Goal: Book appointment/travel/reservation

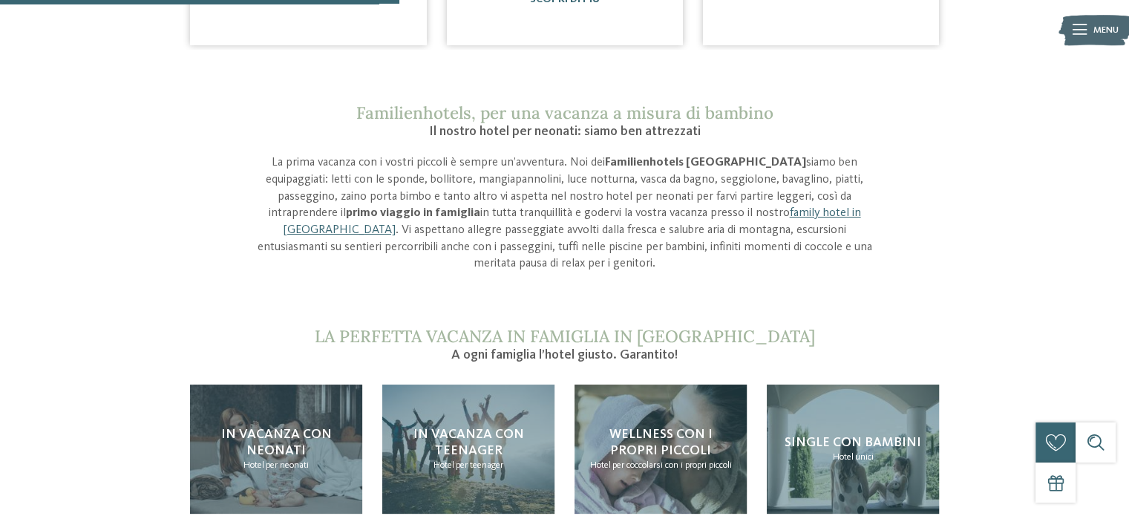
scroll to position [1187, 0]
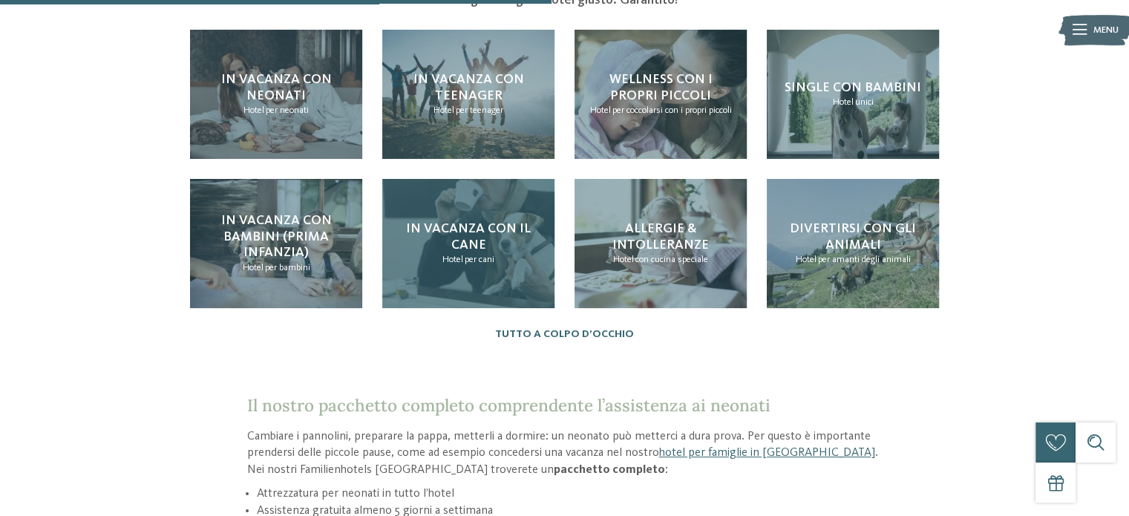
scroll to position [1410, 0]
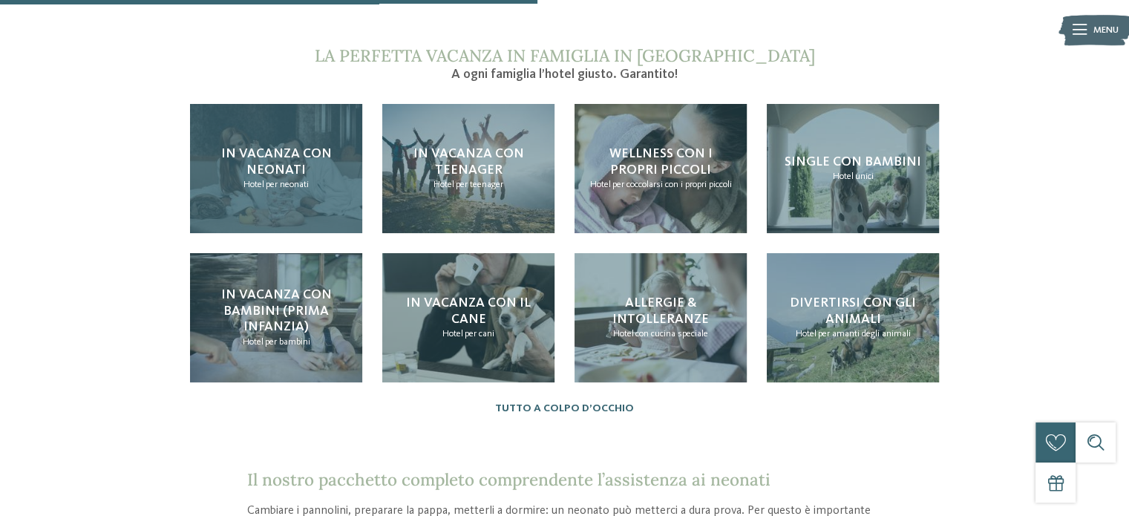
click at [303, 160] on h4 "In vacanza con neonati" at bounding box center [275, 162] width 145 height 32
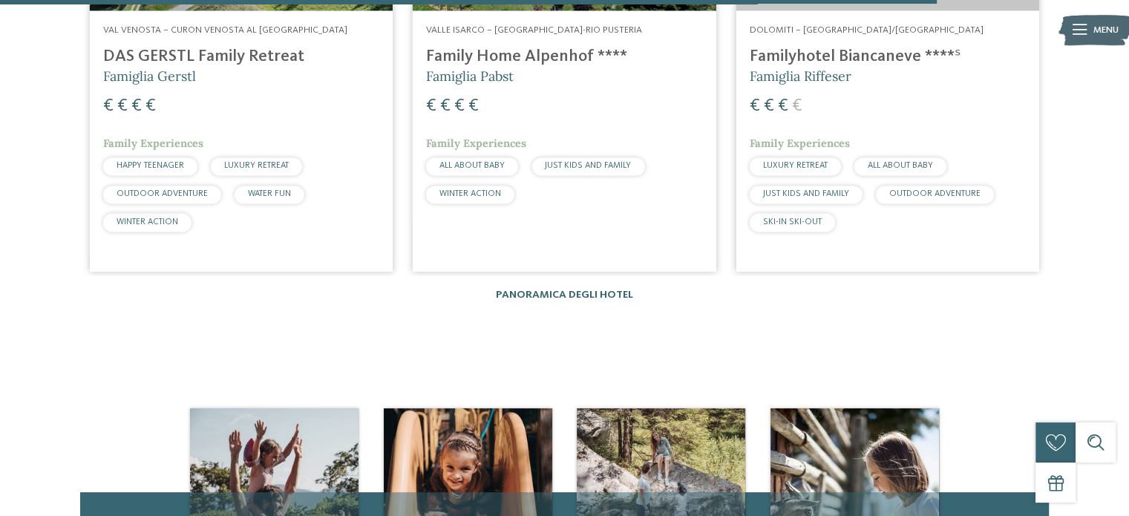
scroll to position [2449, 0]
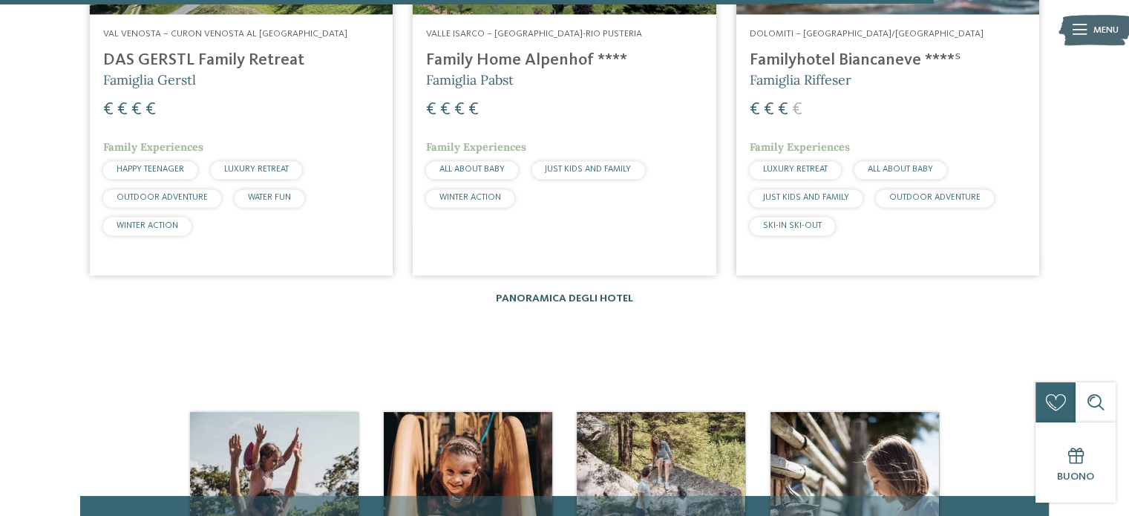
click at [557, 293] on link "Panoramica degli hotel" at bounding box center [564, 298] width 137 height 10
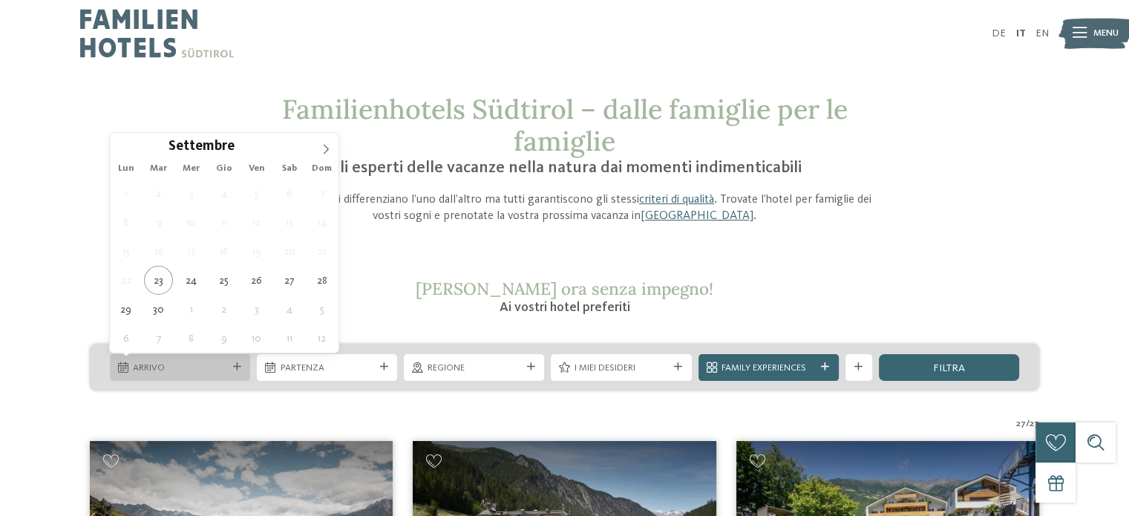
click at [214, 367] on span "Arrivo" at bounding box center [179, 367] width 93 height 13
click at [324, 145] on icon at bounding box center [326, 150] width 5 height 10
type div "23.10.2025"
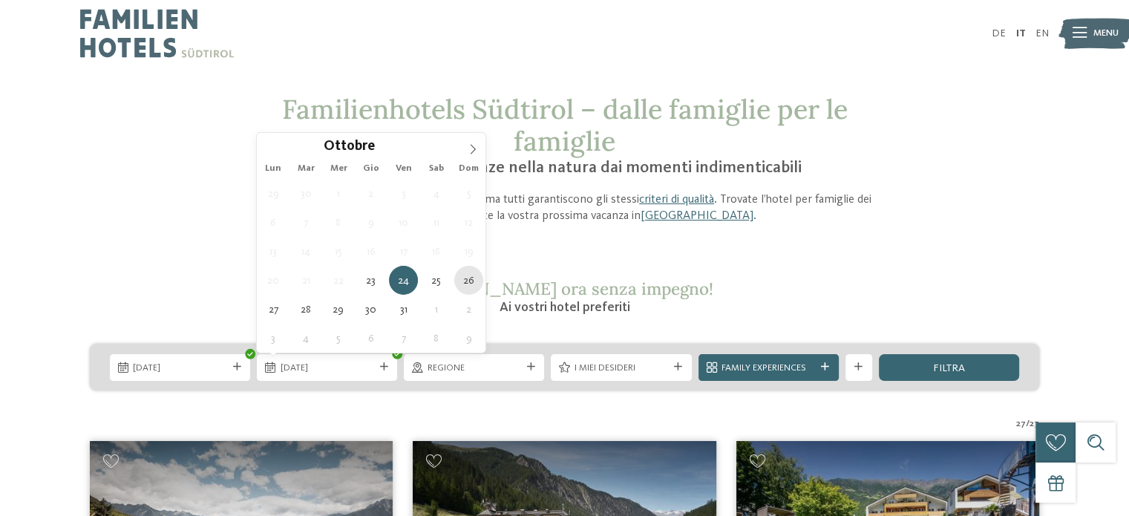
type div "26.10.2025"
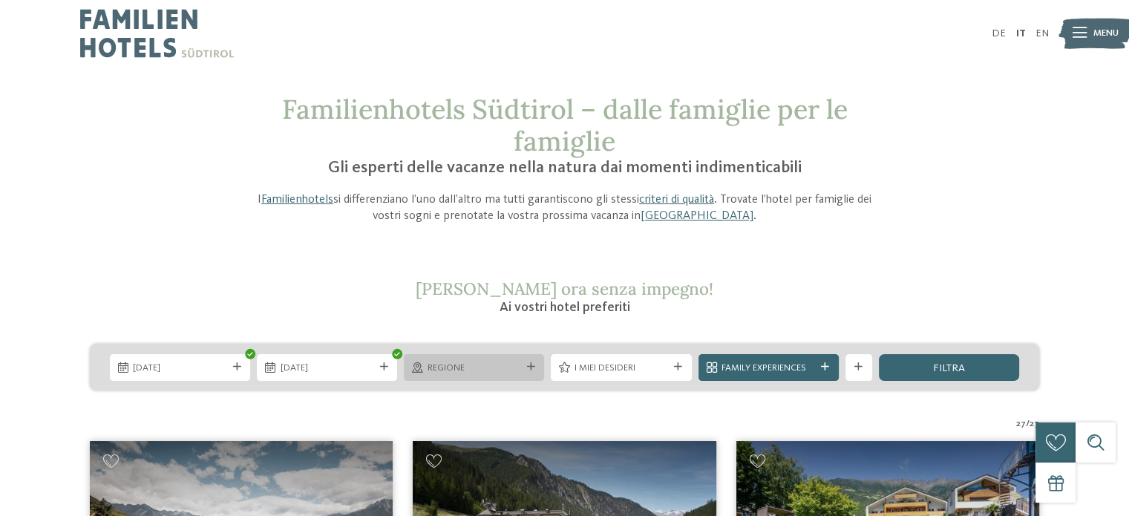
click at [481, 371] on span "Regione" at bounding box center [473, 367] width 93 height 13
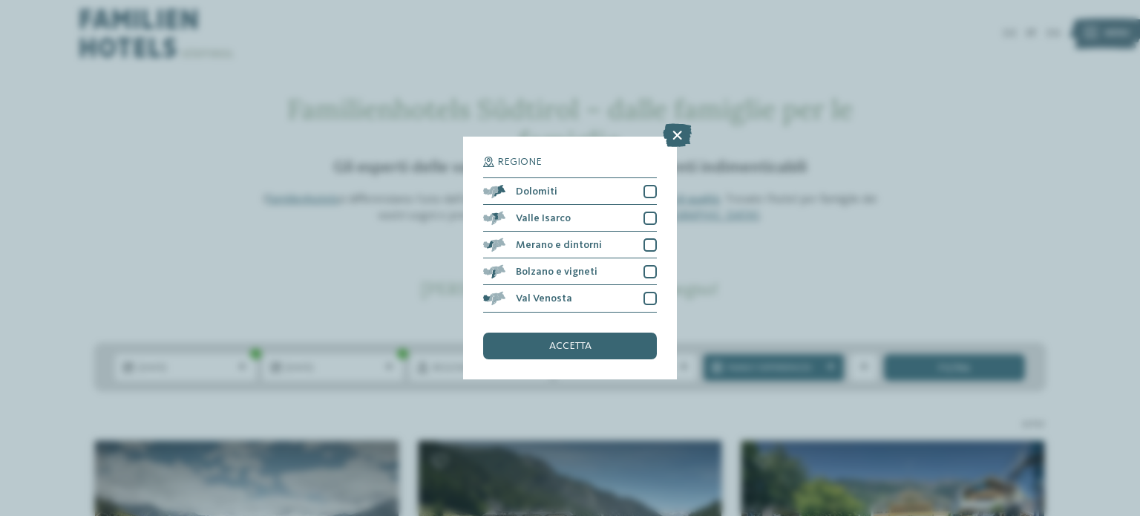
click at [396, 307] on div "Regione Dolomiti" at bounding box center [570, 258] width 1140 height 516
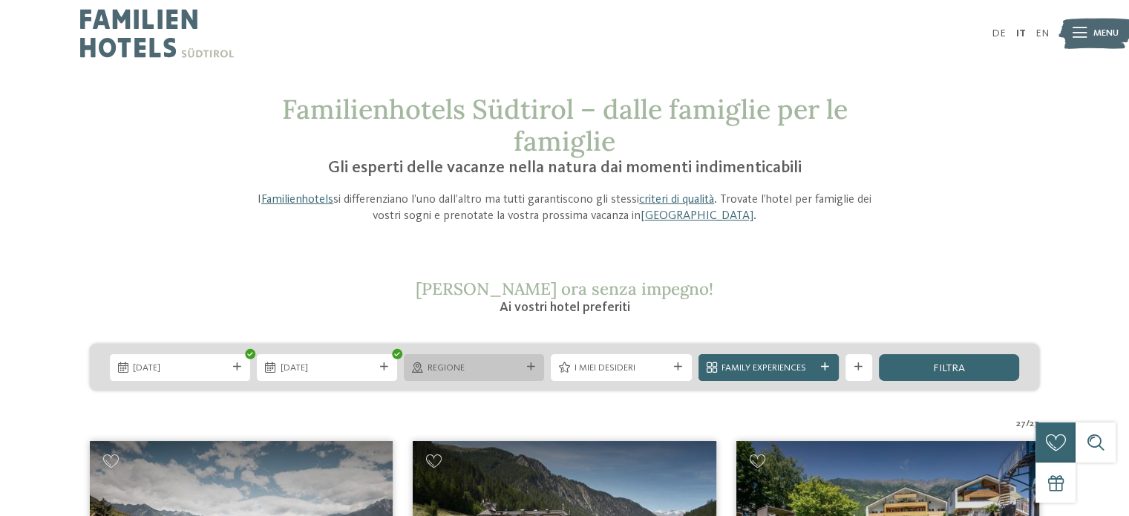
click at [531, 363] on icon at bounding box center [531, 367] width 8 height 8
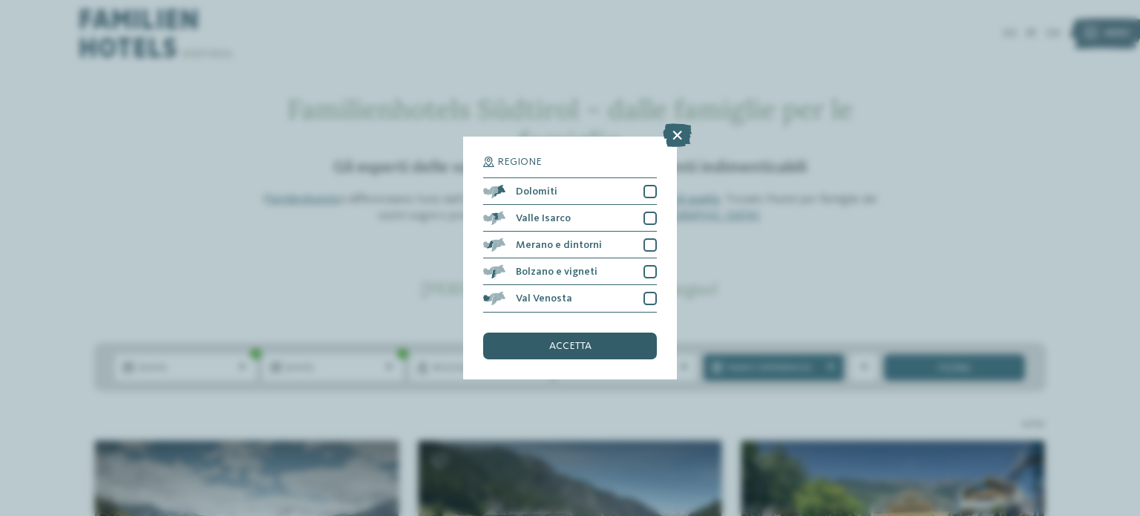
click at [562, 352] on div "accetta" at bounding box center [570, 345] width 174 height 27
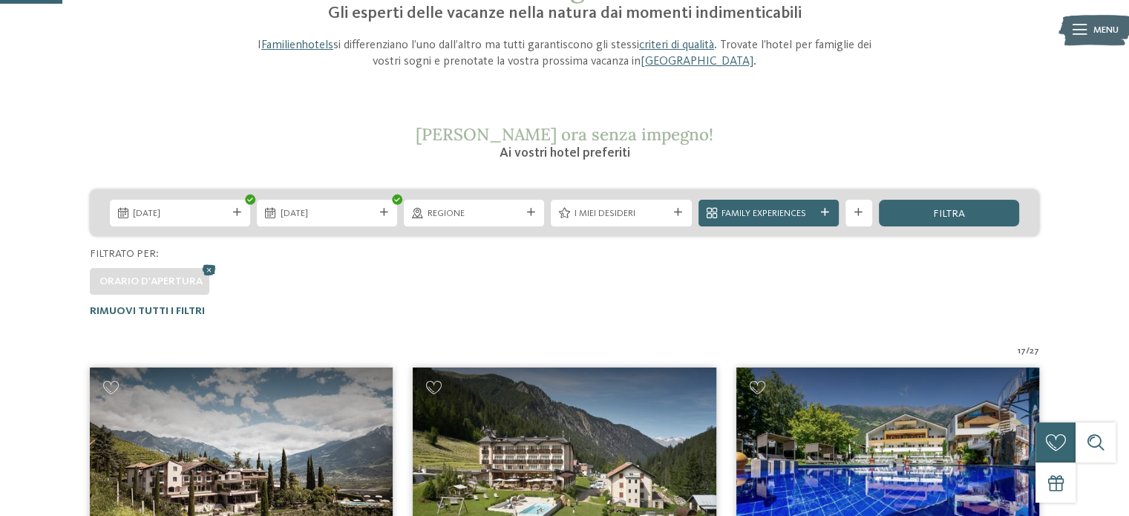
scroll to position [133, 0]
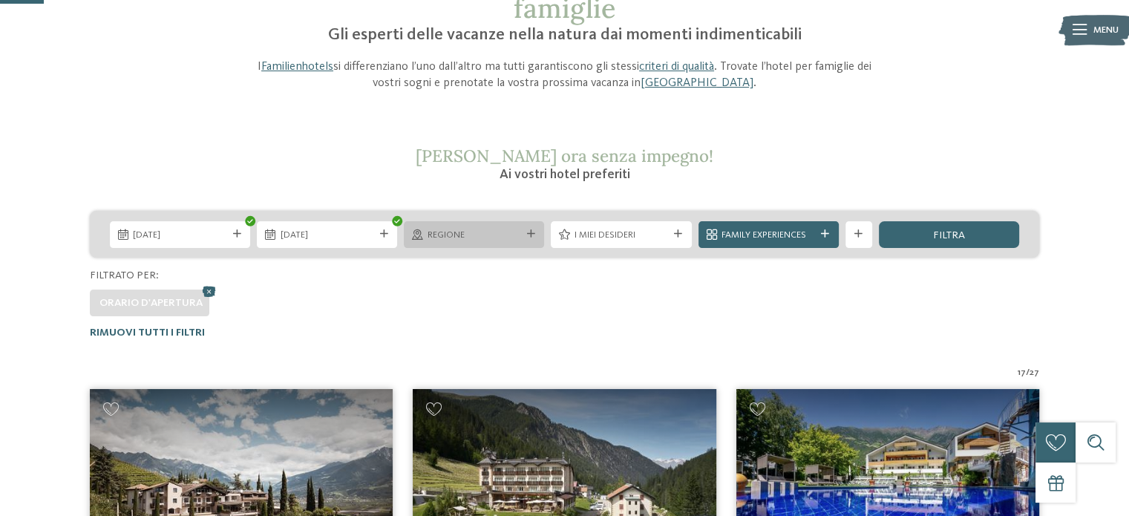
click at [530, 243] on div "Regione" at bounding box center [474, 234] width 140 height 27
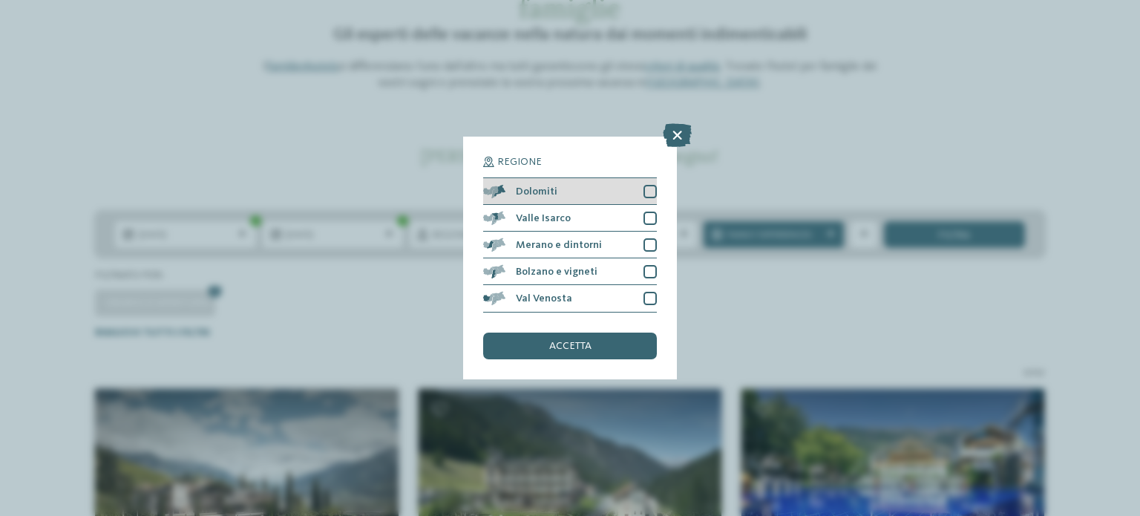
click at [651, 195] on div at bounding box center [649, 191] width 13 height 13
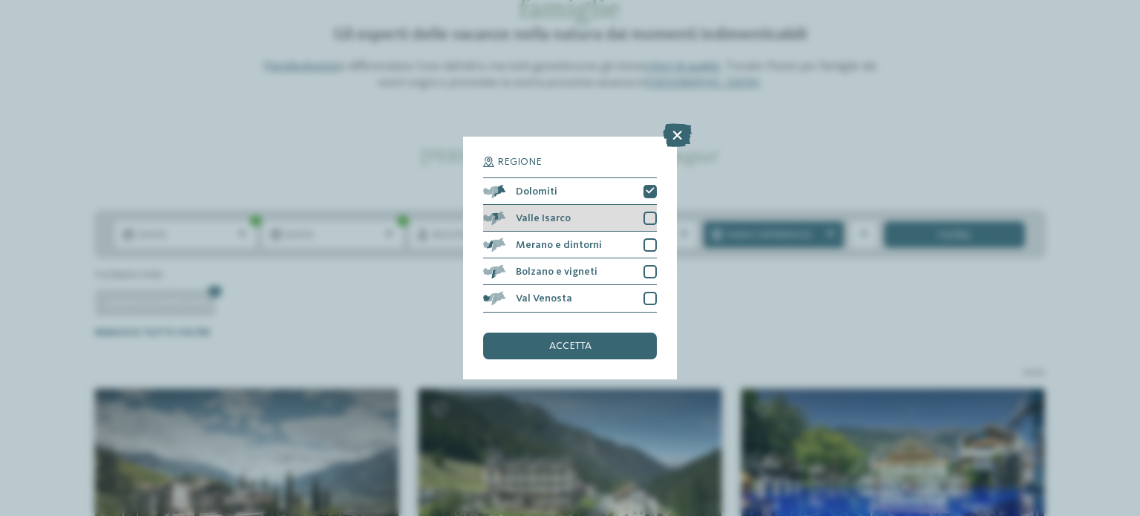
click at [653, 214] on div at bounding box center [649, 217] width 13 height 13
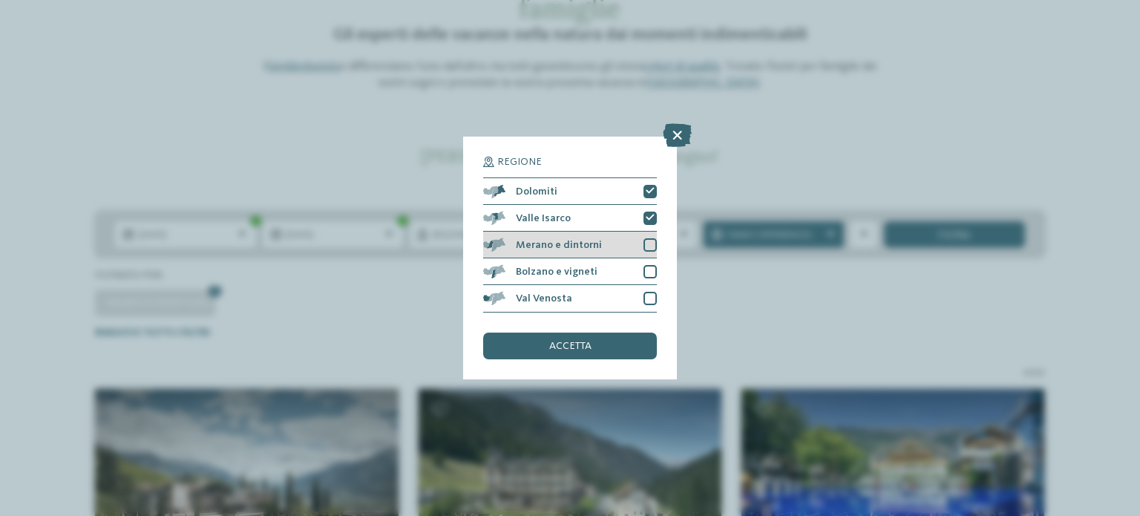
click at [647, 246] on div at bounding box center [649, 244] width 13 height 13
click at [649, 272] on div at bounding box center [649, 271] width 13 height 13
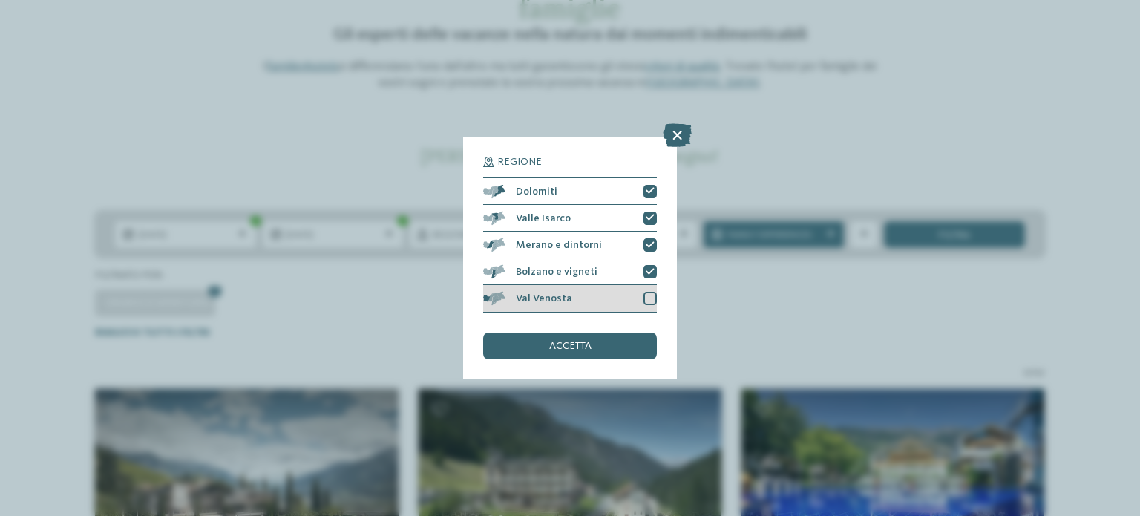
click at [649, 296] on div at bounding box center [649, 298] width 13 height 13
click at [582, 350] on span "accetta" at bounding box center [570, 346] width 42 height 10
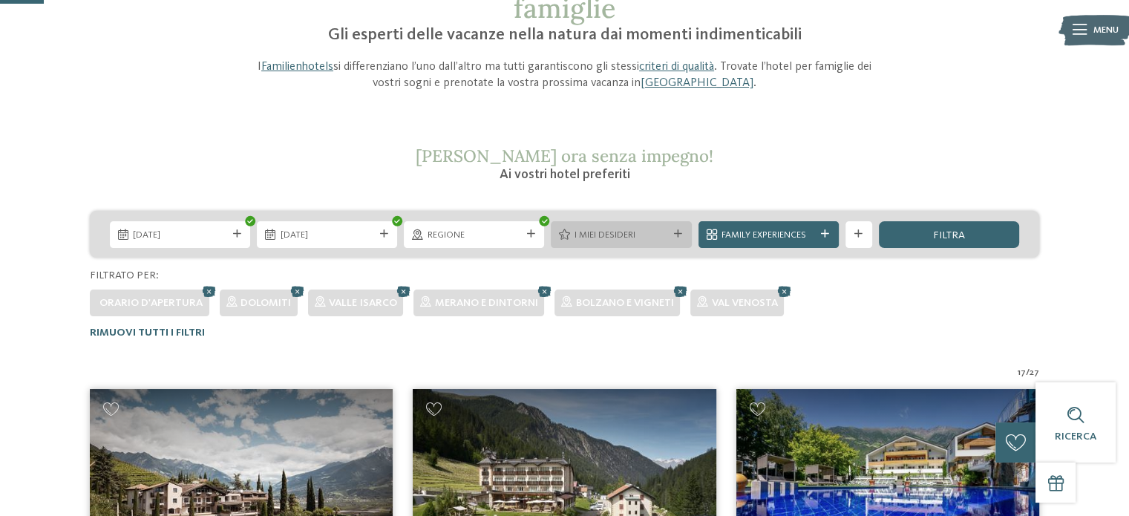
click at [657, 246] on div "I miei desideri" at bounding box center [621, 234] width 140 height 27
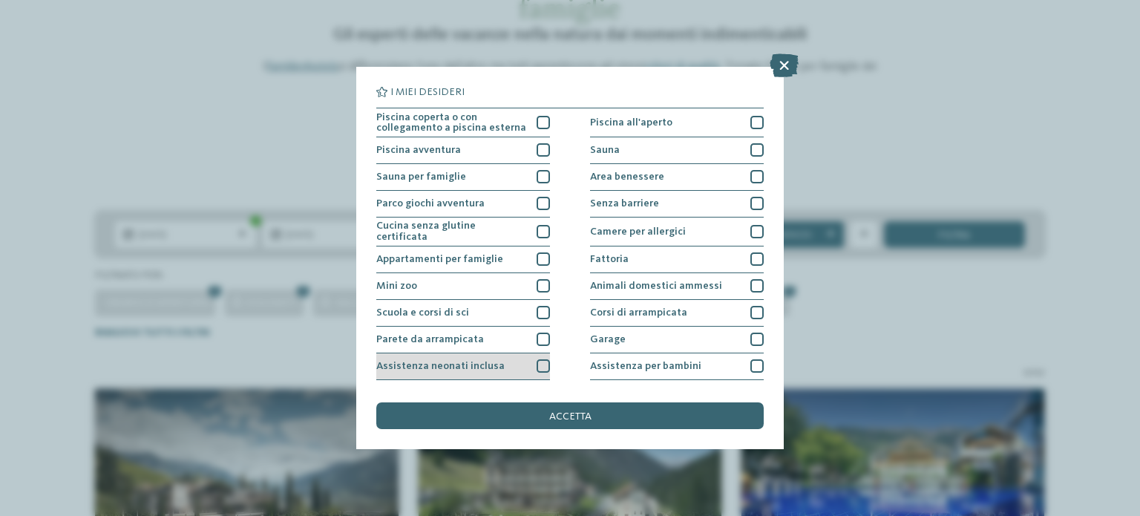
click at [536, 364] on div at bounding box center [542, 365] width 13 height 13
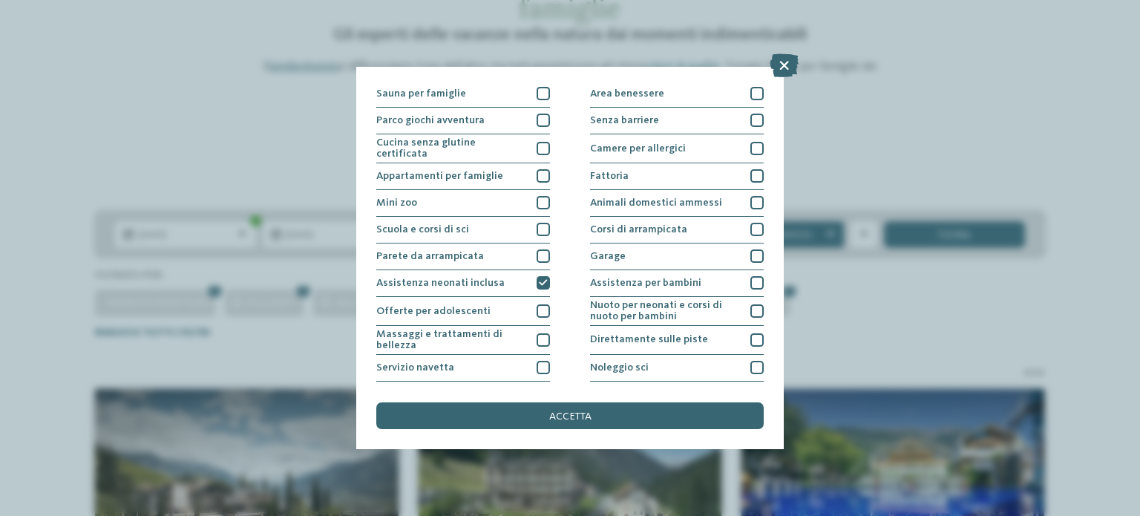
scroll to position [0, 0]
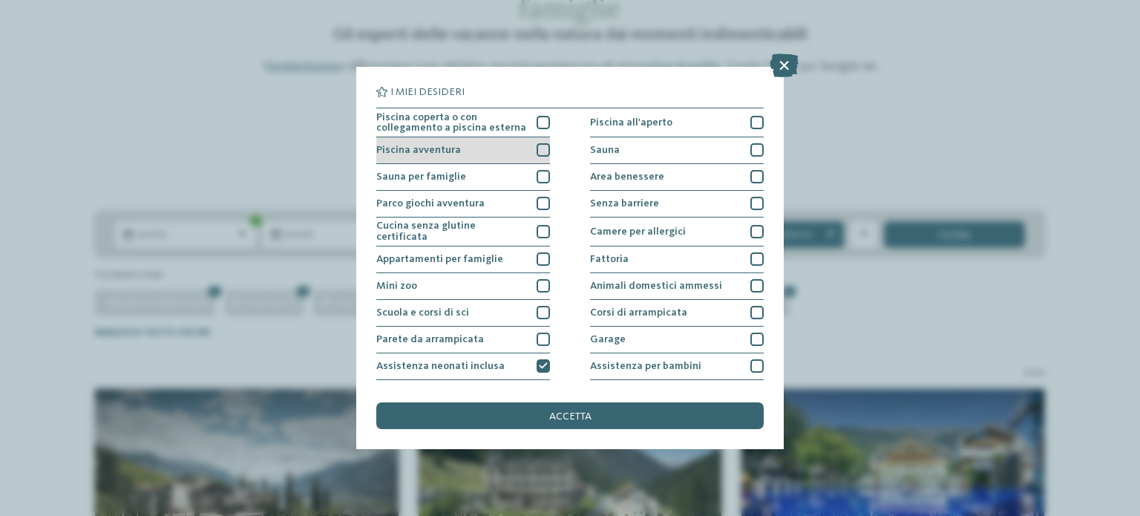
click at [542, 145] on div at bounding box center [542, 149] width 13 height 13
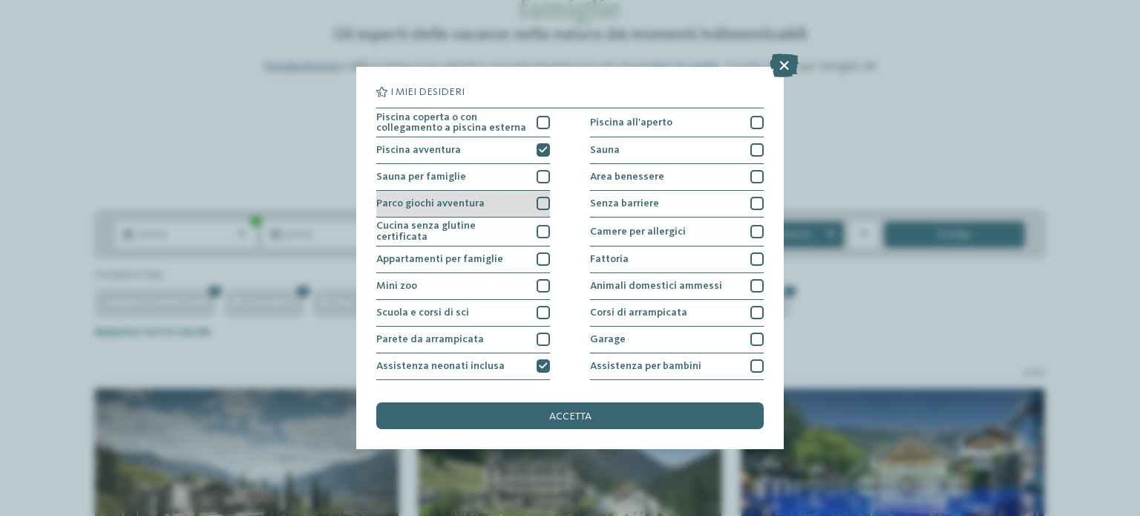
click at [542, 200] on div at bounding box center [542, 203] width 13 height 13
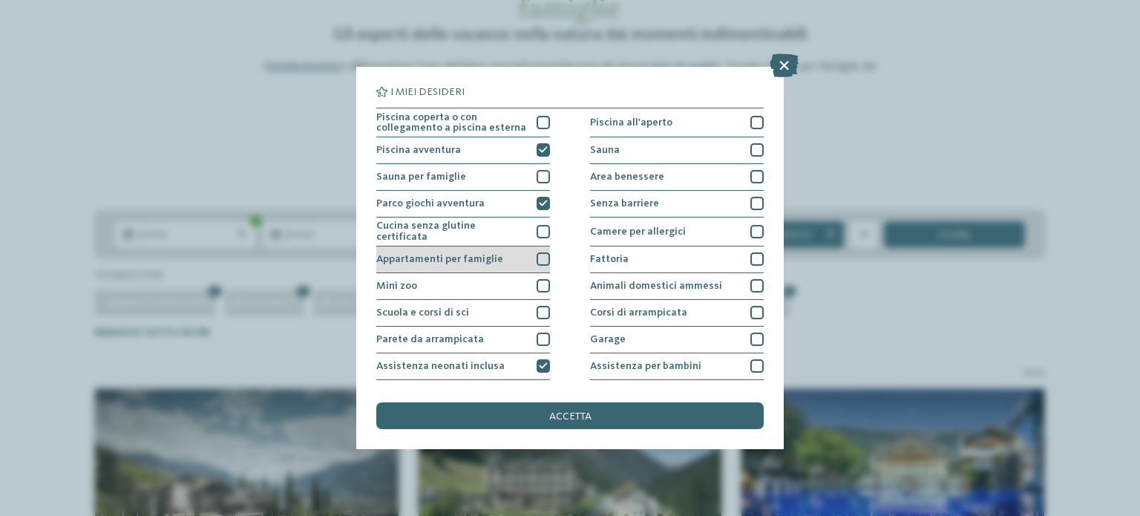
click at [537, 252] on div at bounding box center [542, 258] width 13 height 13
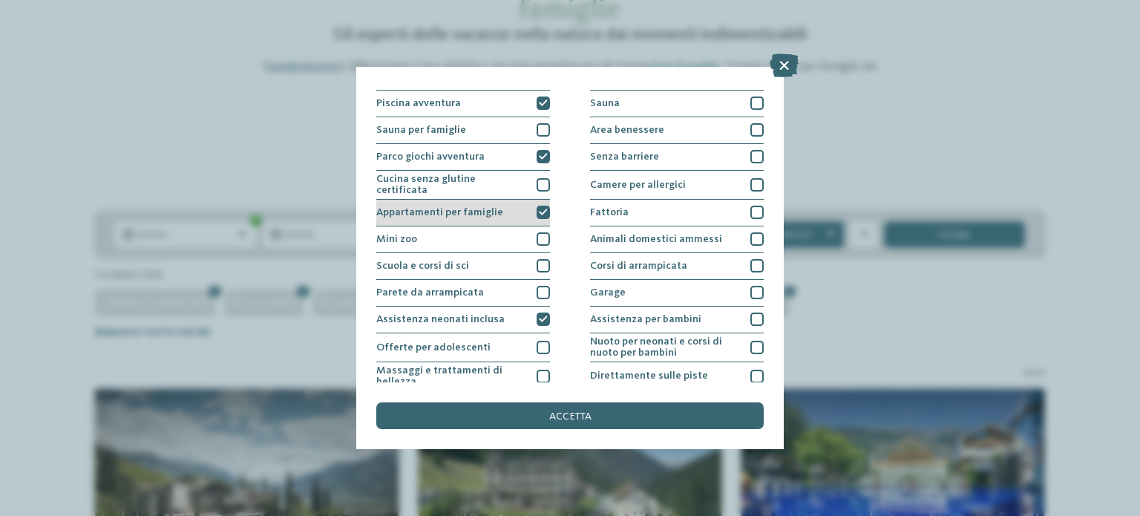
scroll to position [74, 0]
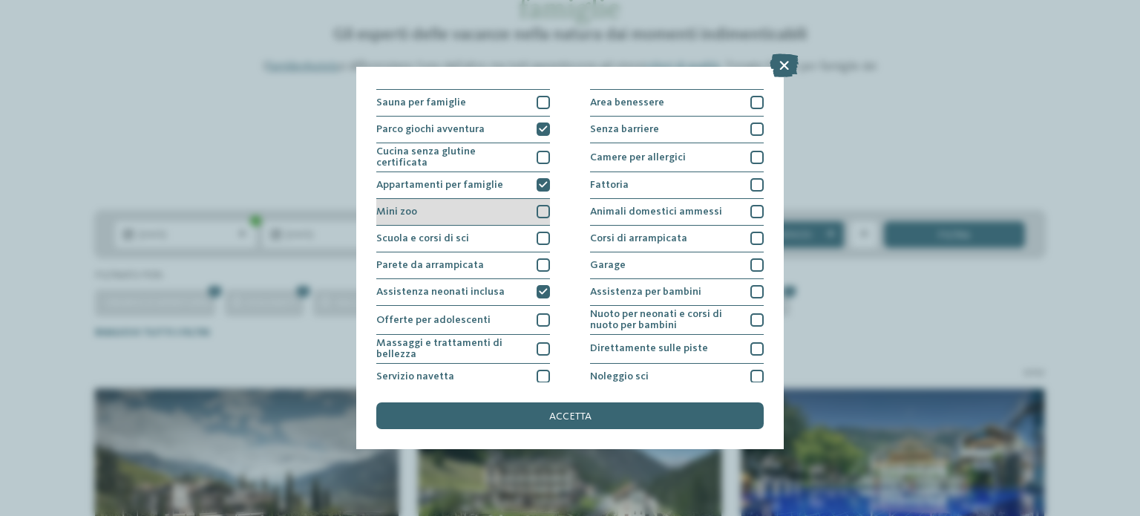
click at [540, 217] on div "Mini zoo" at bounding box center [463, 212] width 174 height 27
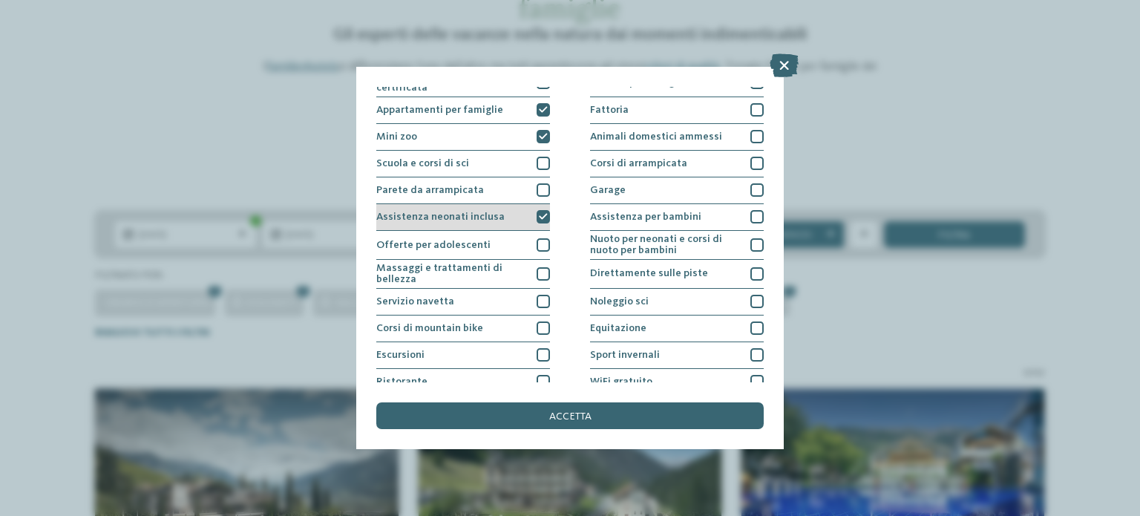
scroll to position [186, 0]
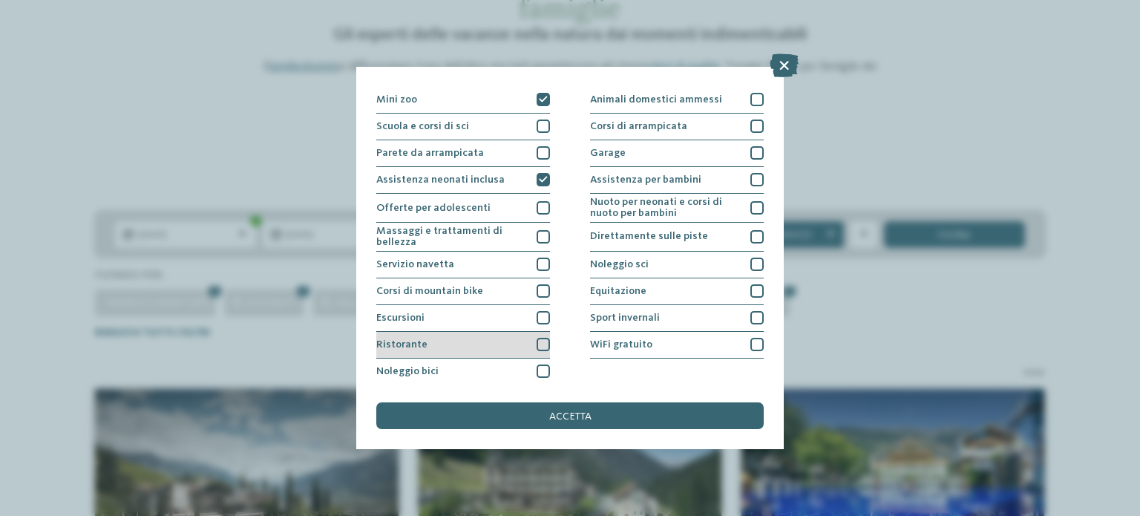
click at [534, 350] on div "Ristorante" at bounding box center [463, 345] width 174 height 27
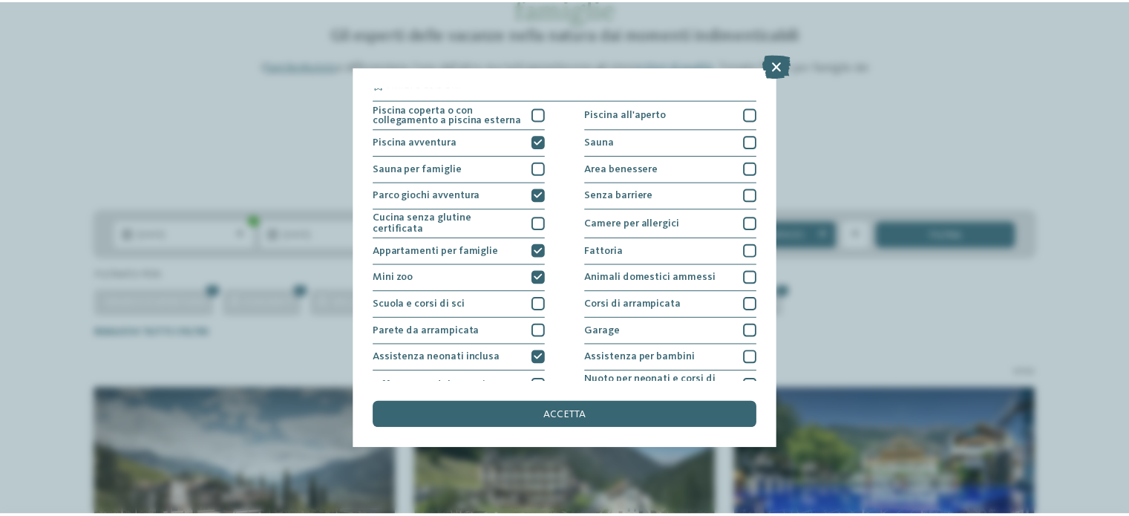
scroll to position [0, 0]
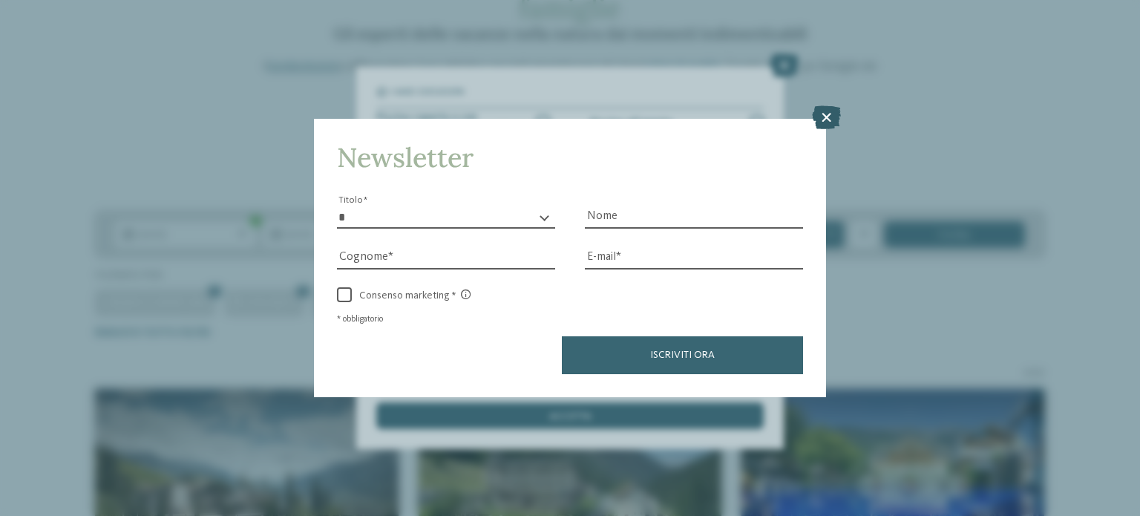
click at [833, 121] on icon at bounding box center [826, 117] width 29 height 24
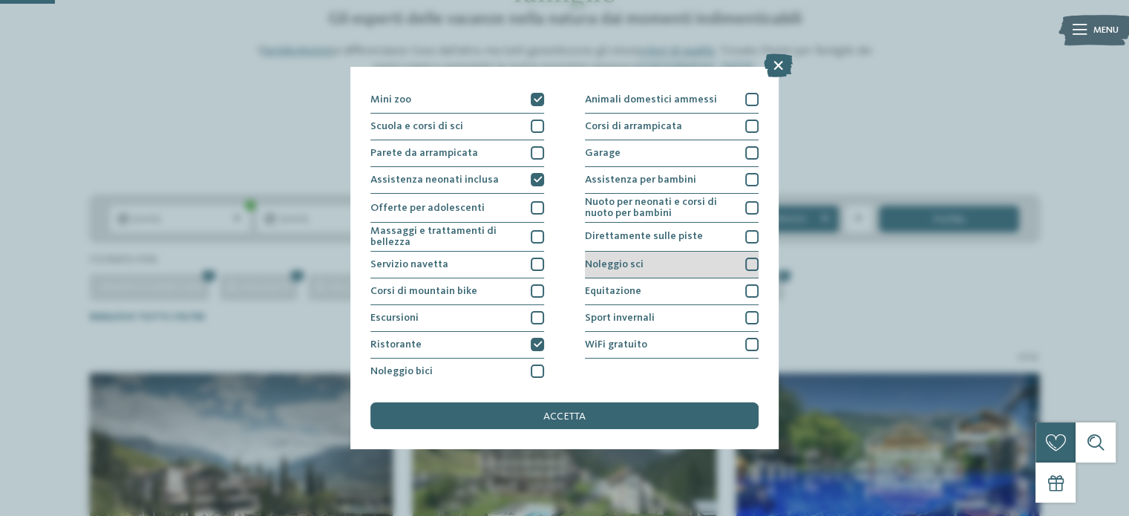
scroll to position [223, 0]
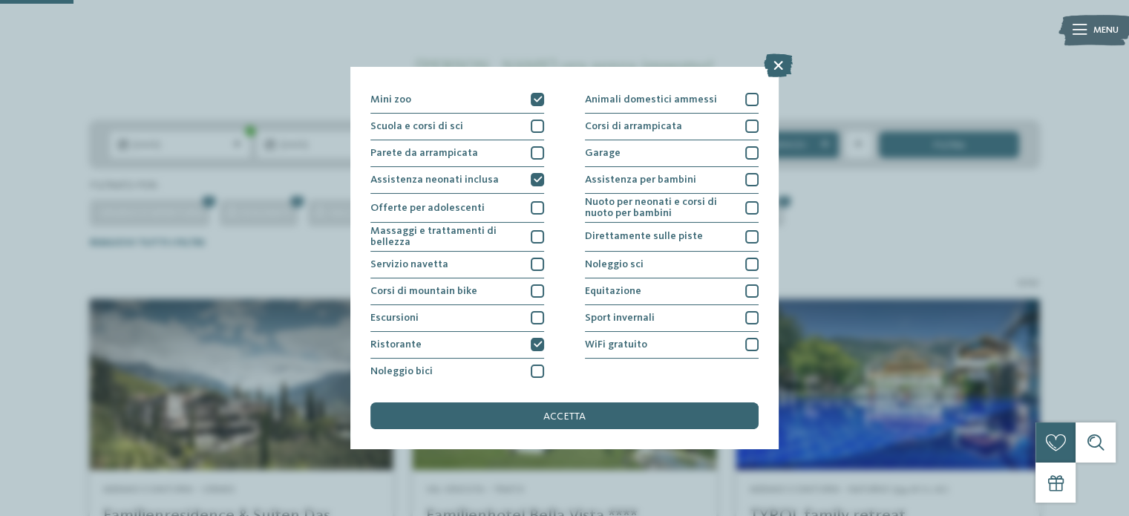
click at [611, 415] on div "accetta" at bounding box center [563, 415] width 387 height 27
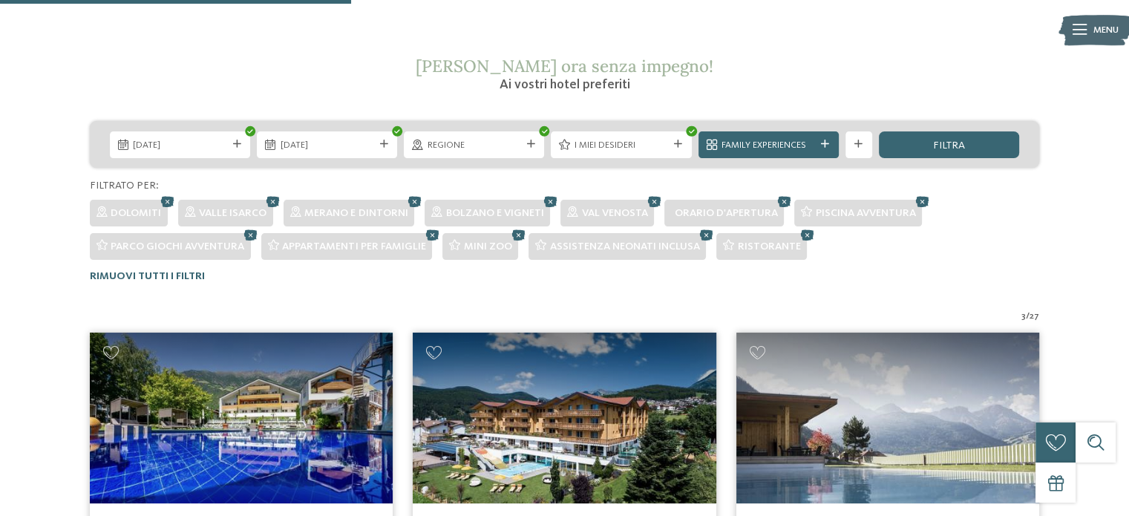
scroll to position [463, 0]
